Goal: Task Accomplishment & Management: Use online tool/utility

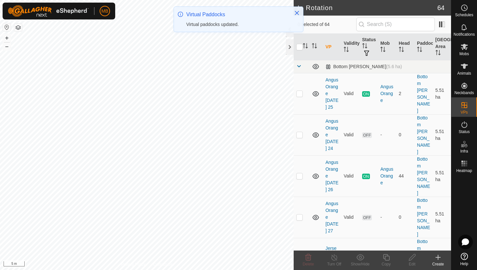
scroll to position [1522, 0]
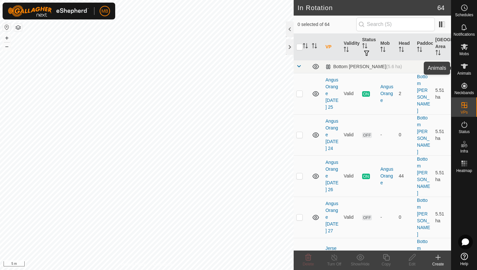
click at [465, 68] on icon at bounding box center [464, 66] width 7 height 5
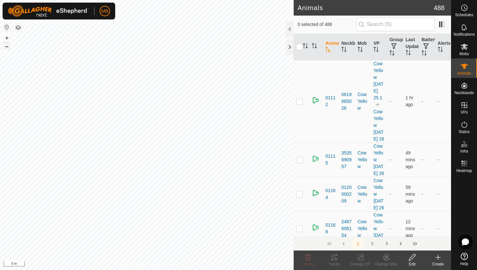
click at [6, 45] on button "–" at bounding box center [7, 47] width 8 height 8
click at [289, 32] on div at bounding box center [290, 29] width 8 height 16
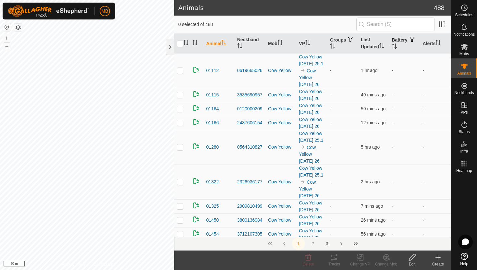
click at [397, 45] on icon "Activate to sort" at bounding box center [394, 45] width 5 height 5
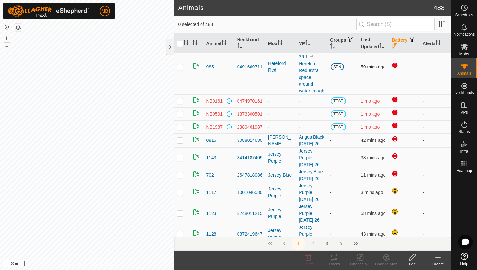
scroll to position [68, 0]
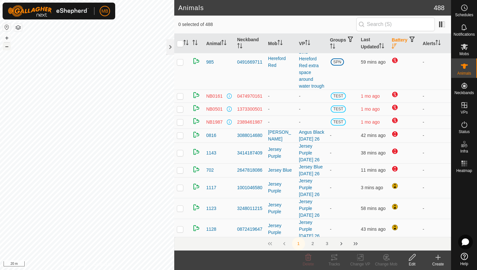
click at [10, 48] on button "–" at bounding box center [7, 47] width 8 height 8
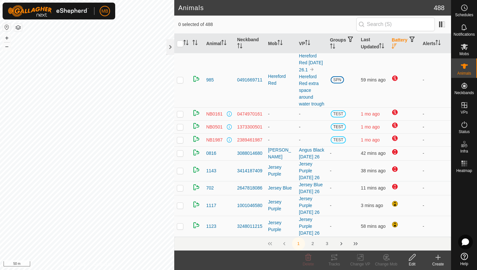
scroll to position [51, 0]
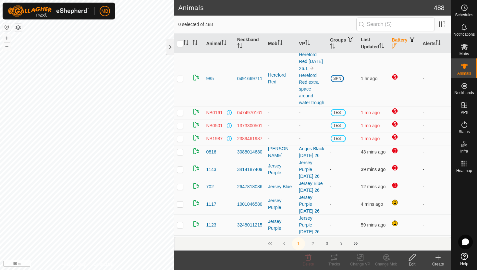
click at [179, 172] on p-checkbox at bounding box center [180, 169] width 6 height 5
checkbox input "false"
click at [180, 81] on p-checkbox at bounding box center [180, 78] width 6 height 5
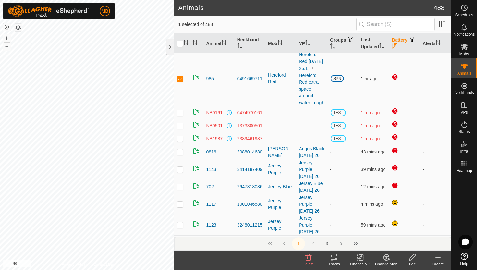
checkbox input "false"
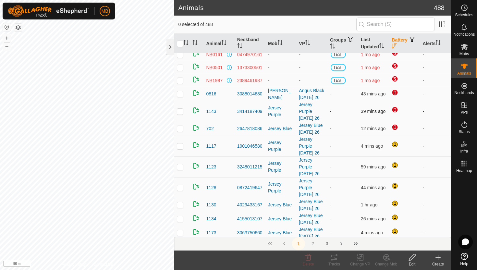
scroll to position [0, 0]
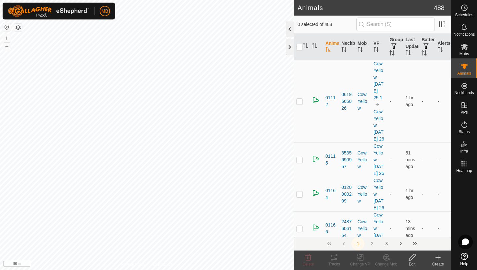
click at [289, 31] on div at bounding box center [290, 29] width 8 height 16
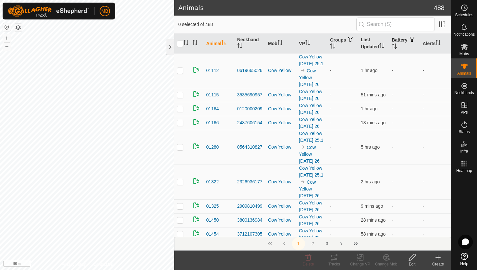
click at [397, 46] on icon "Activate to sort" at bounding box center [394, 45] width 5 height 5
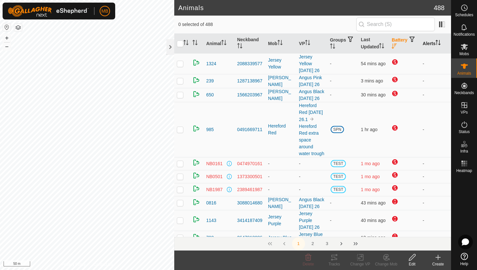
click at [439, 43] on icon "Activate to sort" at bounding box center [438, 42] width 5 height 5
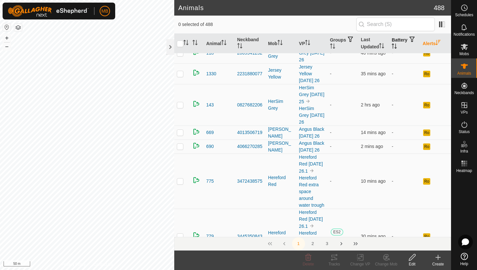
scroll to position [183, 0]
click at [182, 183] on p-checkbox at bounding box center [180, 180] width 6 height 5
checkbox input "false"
click at [386, 24] on input "text" at bounding box center [395, 25] width 79 height 14
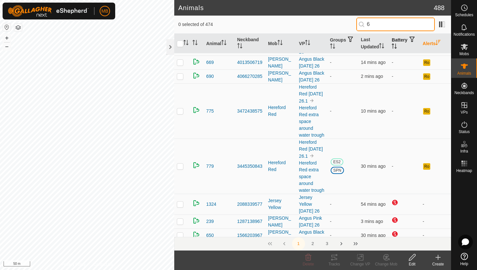
scroll to position [0, 0]
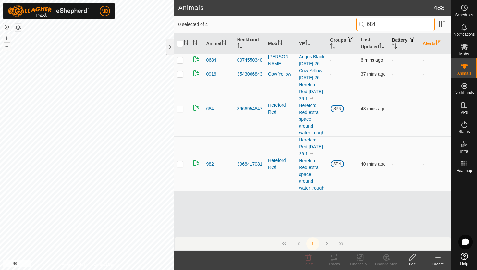
type input "684"
click at [180, 59] on p-checkbox at bounding box center [180, 59] width 6 height 5
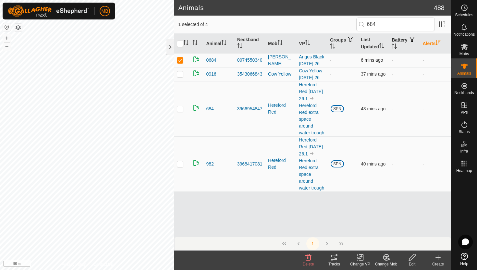
click at [180, 59] on p-checkbox at bounding box center [180, 59] width 6 height 5
checkbox input "false"
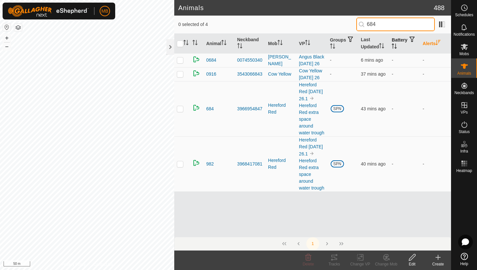
click at [397, 25] on input "684" at bounding box center [395, 25] width 79 height 14
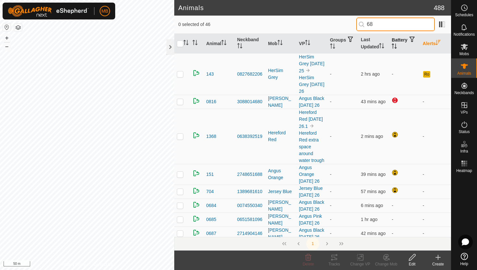
type input "6"
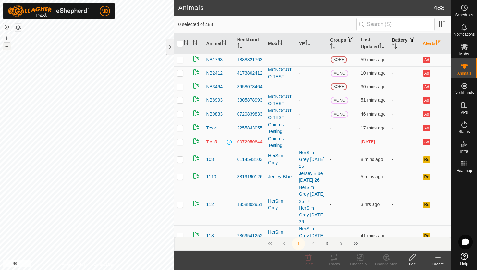
click at [6, 47] on button "–" at bounding box center [7, 47] width 8 height 8
click at [465, 124] on icon at bounding box center [465, 125] width 8 height 8
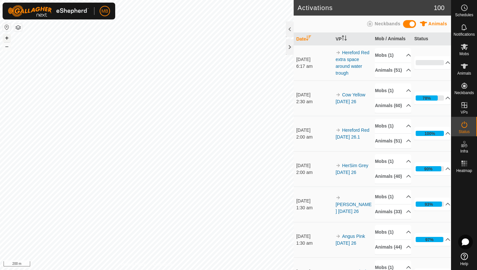
click at [5, 38] on button "+" at bounding box center [7, 38] width 8 height 8
click at [8, 38] on button "+" at bounding box center [7, 38] width 8 height 8
click at [354, 57] on link "Hereford Red extra space around water trough" at bounding box center [353, 63] width 34 height 26
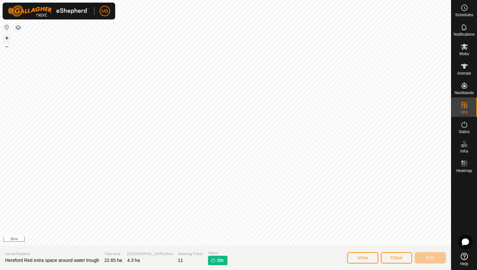
click at [7, 37] on button "+" at bounding box center [7, 38] width 8 height 8
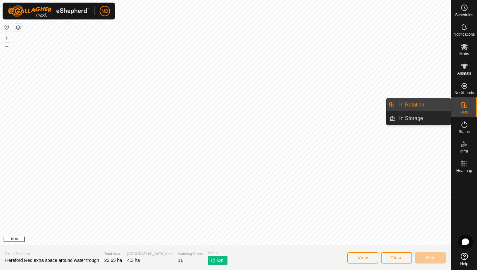
click at [462, 105] on icon at bounding box center [465, 105] width 6 height 6
click at [428, 107] on link "In Rotation" at bounding box center [423, 104] width 56 height 13
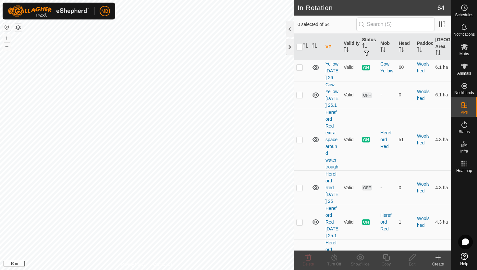
scroll to position [1748, 0]
click at [300, 137] on p-checkbox at bounding box center [299, 139] width 6 height 5
checkbox input "true"
click at [387, 258] on icon at bounding box center [386, 258] width 8 height 8
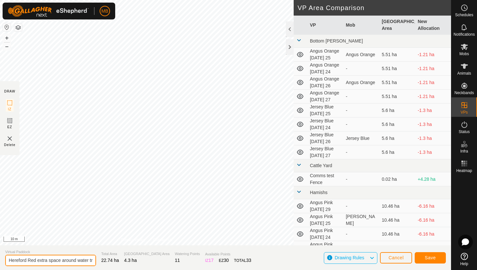
click at [80, 261] on input "Hereford Red extra space around water trough-VP001" at bounding box center [50, 260] width 91 height 11
click at [80, 260] on input "Hereford Red extra space around water trough-VP001" at bounding box center [50, 260] width 91 height 11
type input "Hereford Red extra space around water trough.1"
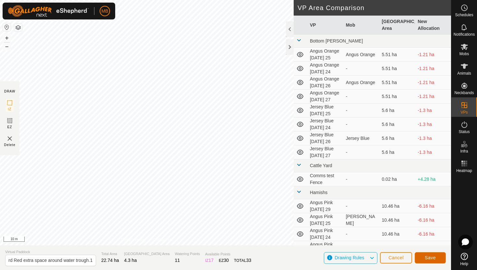
click at [437, 257] on button "Save" at bounding box center [430, 257] width 31 height 11
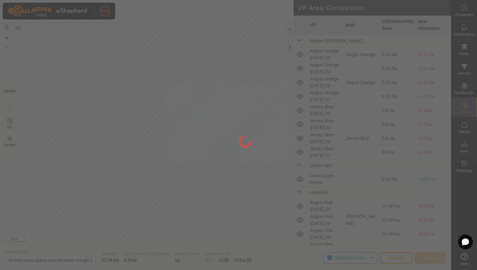
scroll to position [0, 0]
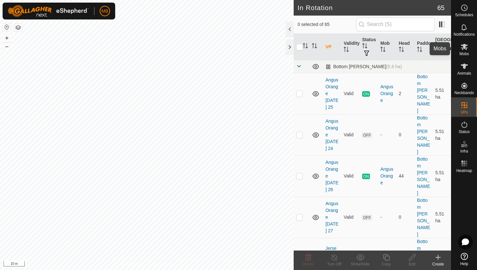
click at [464, 49] on icon at bounding box center [465, 47] width 8 height 8
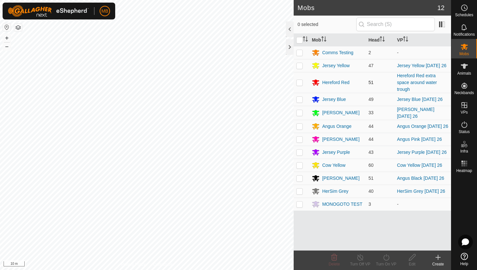
click at [301, 83] on p-checkbox at bounding box center [299, 82] width 6 height 5
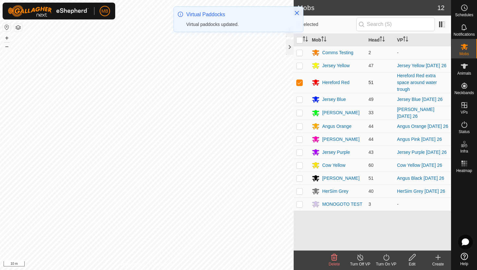
checkbox input "true"
click at [386, 257] on icon at bounding box center [386, 258] width 8 height 8
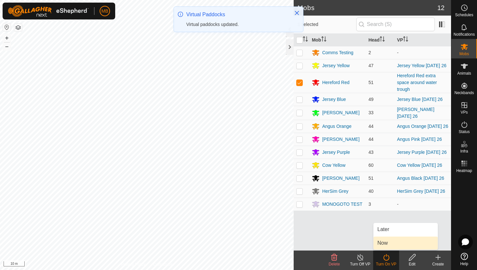
click at [387, 243] on link "Now" at bounding box center [406, 243] width 64 height 13
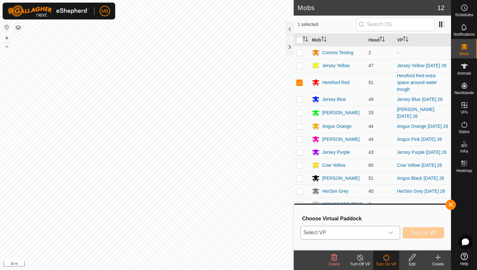
click at [390, 230] on div "dropdown trigger" at bounding box center [390, 232] width 13 height 13
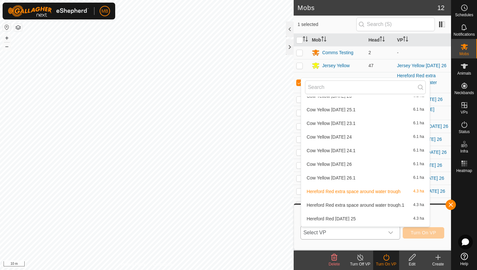
scroll to position [686, 0]
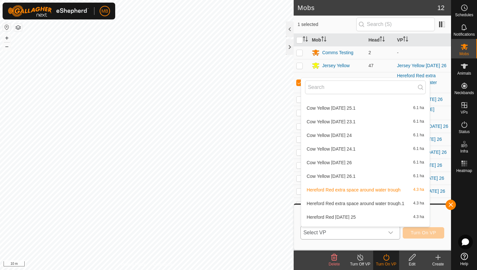
click at [383, 205] on li "Hereford Red extra space around water trough.1 4.3 ha" at bounding box center [365, 203] width 129 height 13
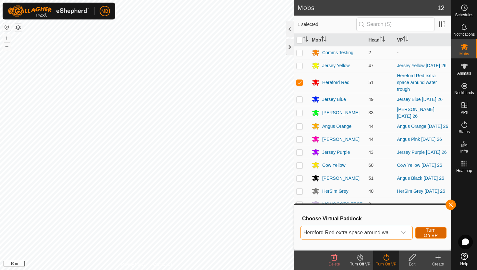
click at [432, 231] on span "Turn On VP" at bounding box center [431, 233] width 15 height 10
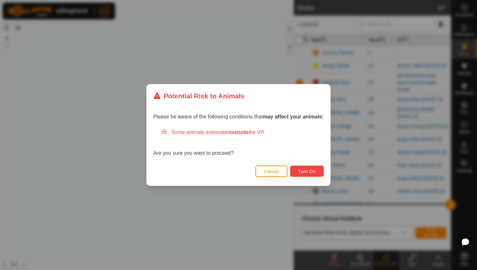
click at [307, 171] on span "Turn On" at bounding box center [307, 171] width 18 height 5
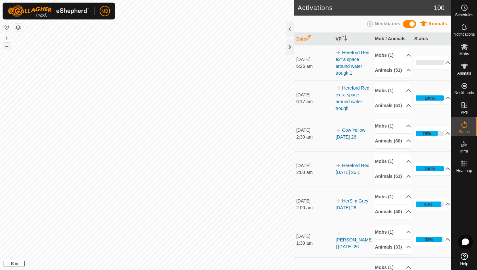
click at [6, 46] on button "–" at bounding box center [7, 47] width 8 height 8
click at [6, 48] on button "–" at bounding box center [7, 47] width 8 height 8
click at [5, 48] on button "–" at bounding box center [7, 47] width 8 height 8
click at [465, 69] on icon at bounding box center [465, 66] width 8 height 8
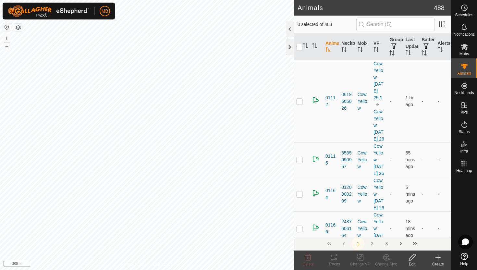
click at [290, 31] on div at bounding box center [290, 29] width 8 height 16
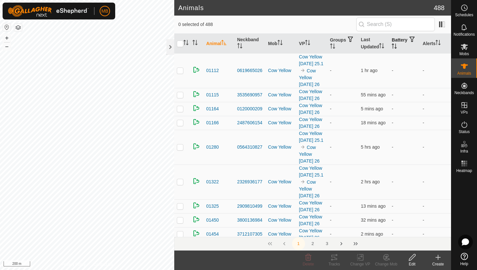
click at [397, 45] on icon "Activate to sort" at bounding box center [394, 45] width 5 height 5
